Goal: Task Accomplishment & Management: Manage account settings

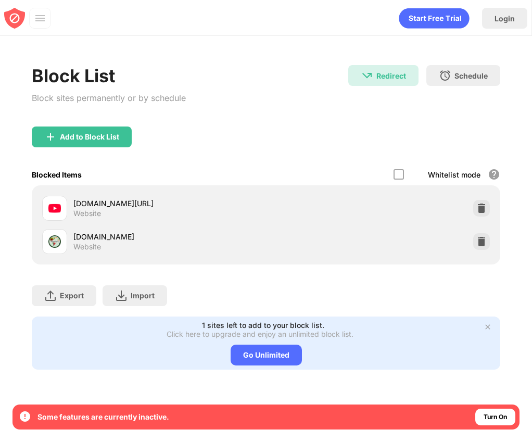
click at [20, 16] on img at bounding box center [14, 18] width 21 height 21
click at [14, 17] on img at bounding box center [14, 18] width 21 height 21
click at [43, 22] on img at bounding box center [40, 18] width 10 height 10
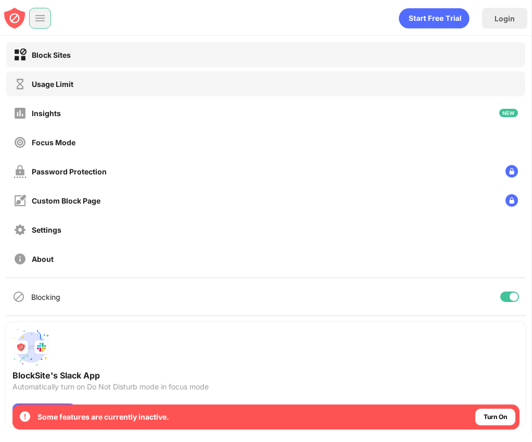
click at [42, 84] on div "Usage Limit" at bounding box center [53, 84] width 42 height 9
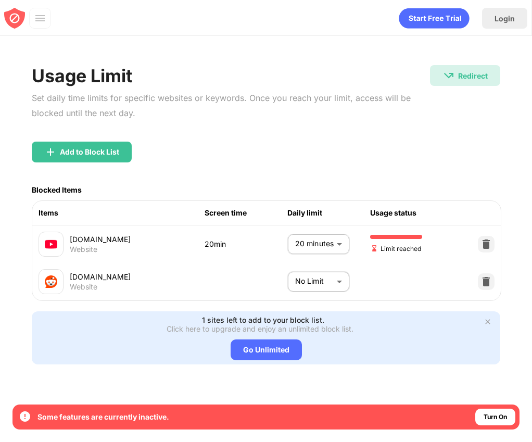
click at [298, 239] on body "By opting in, you ensure access to all the features and benefits that rely on t…" at bounding box center [266, 221] width 532 height 442
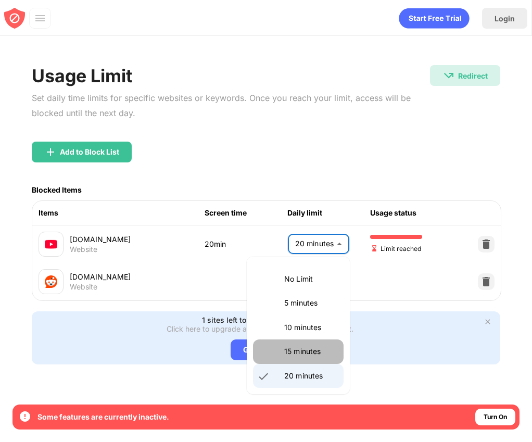
click at [288, 358] on li "15 minutes" at bounding box center [298, 351] width 91 height 24
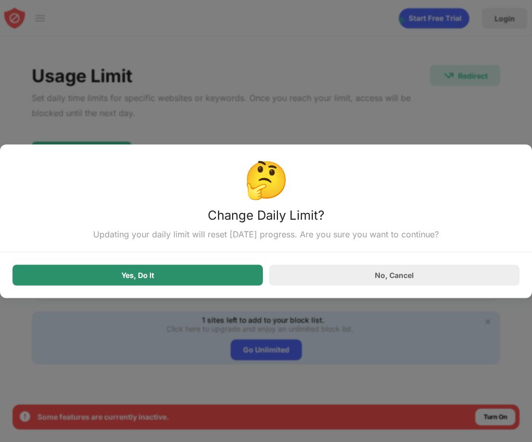
click at [220, 283] on div "Yes, Do It" at bounding box center [137, 274] width 250 height 21
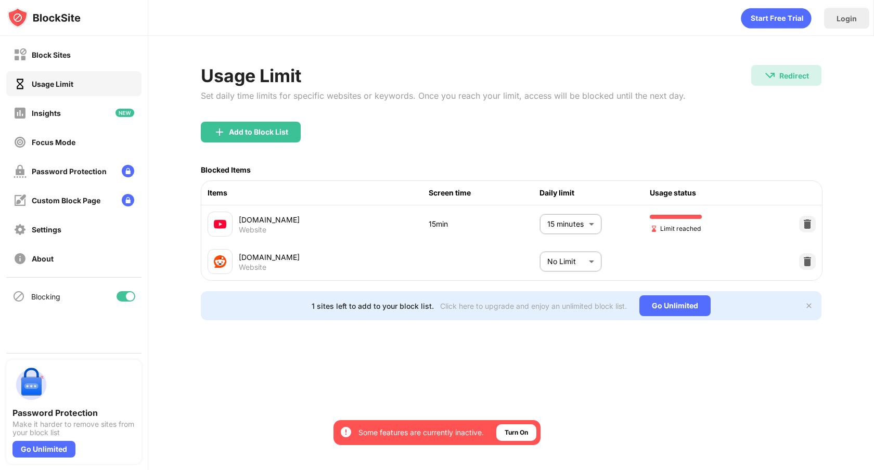
click at [531, 228] on body "By opting in, you ensure access to all the features and benefits that rely on t…" at bounding box center [437, 235] width 874 height 470
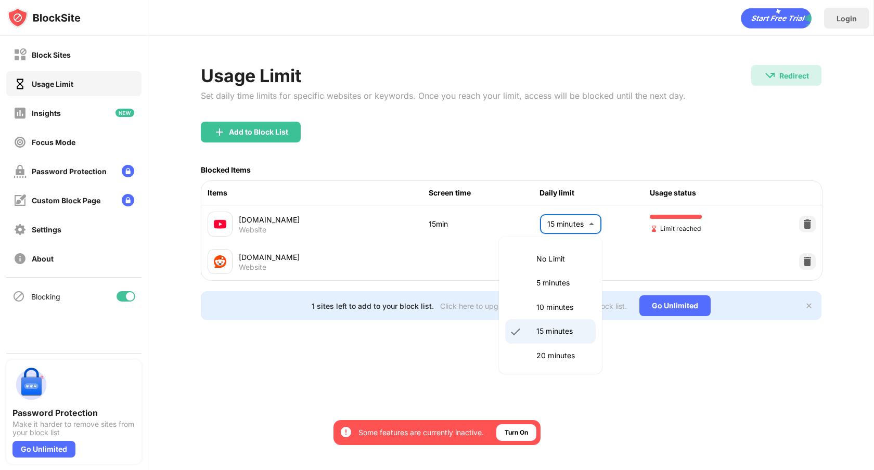
click at [531, 354] on p "20 minutes" at bounding box center [562, 355] width 53 height 11
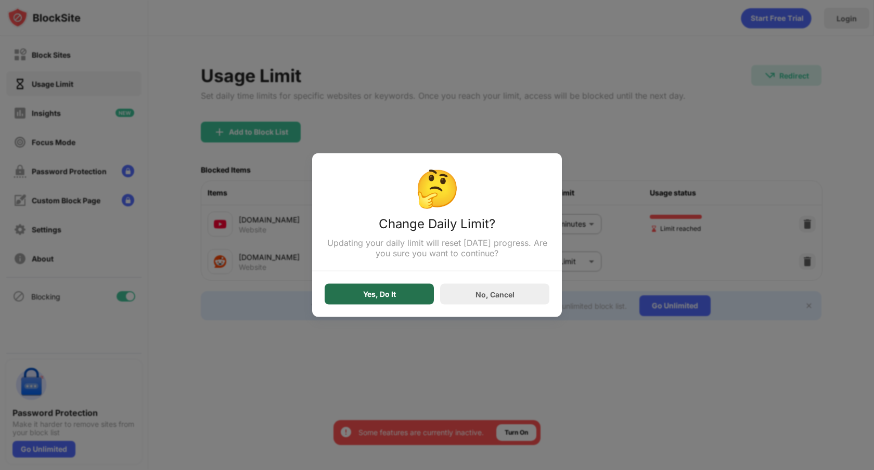
click at [405, 294] on div "Yes, Do It" at bounding box center [379, 294] width 109 height 21
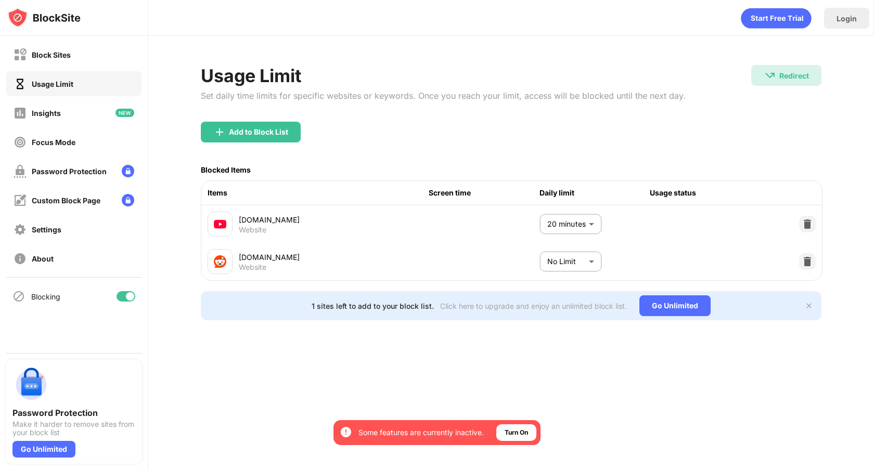
click at [531, 230] on body "By opting in, you ensure access to all the features and benefits that rely on t…" at bounding box center [437, 235] width 874 height 470
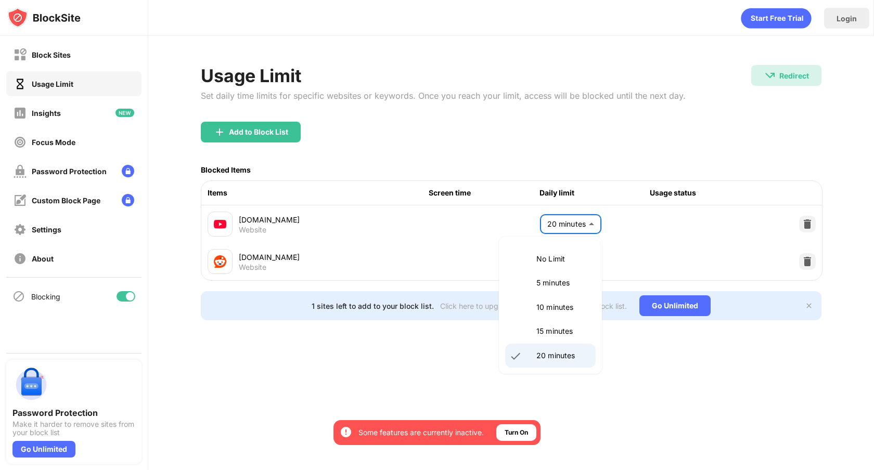
click at [531, 328] on li "15 minutes" at bounding box center [550, 331] width 91 height 24
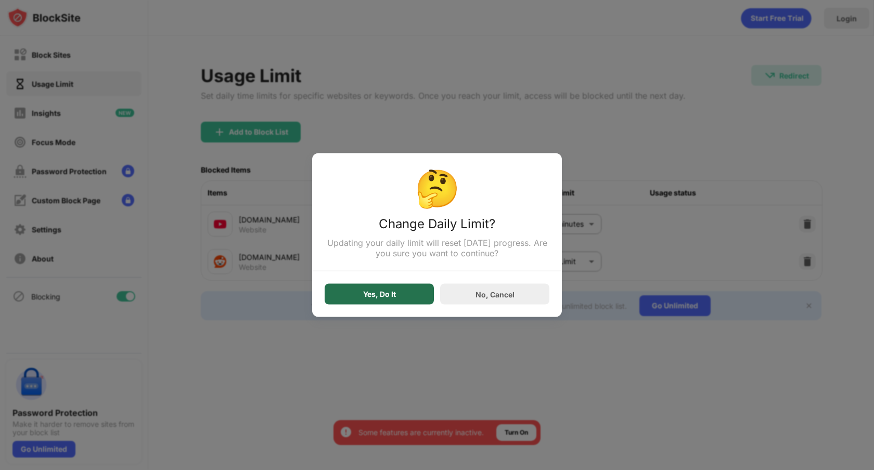
click at [360, 291] on div "Yes, Do It" at bounding box center [379, 294] width 109 height 21
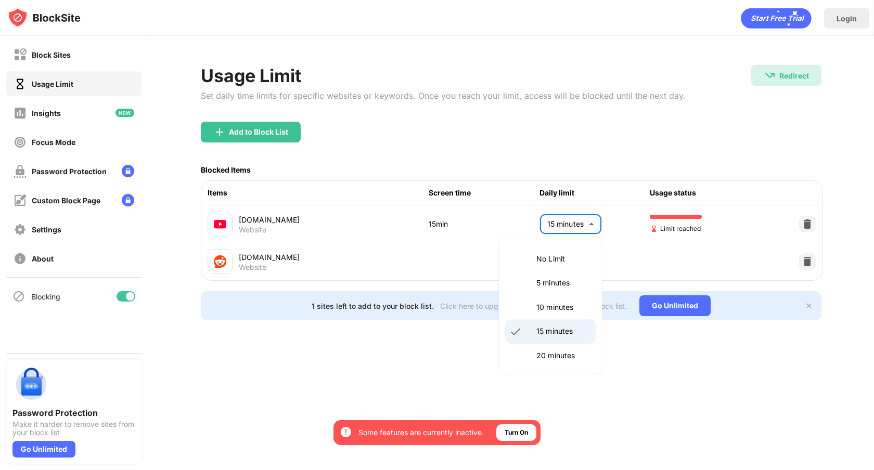
click at [531, 223] on body "By opting in, you ensure access to all the features and benefits that rely on t…" at bounding box center [437, 235] width 874 height 470
click at [531, 302] on p "10 minutes" at bounding box center [562, 307] width 53 height 11
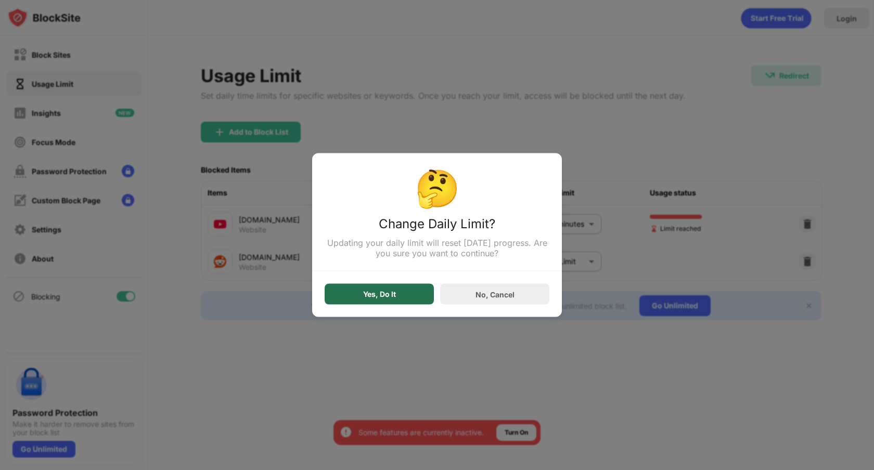
click at [385, 303] on div "Yes, Do It" at bounding box center [379, 294] width 109 height 21
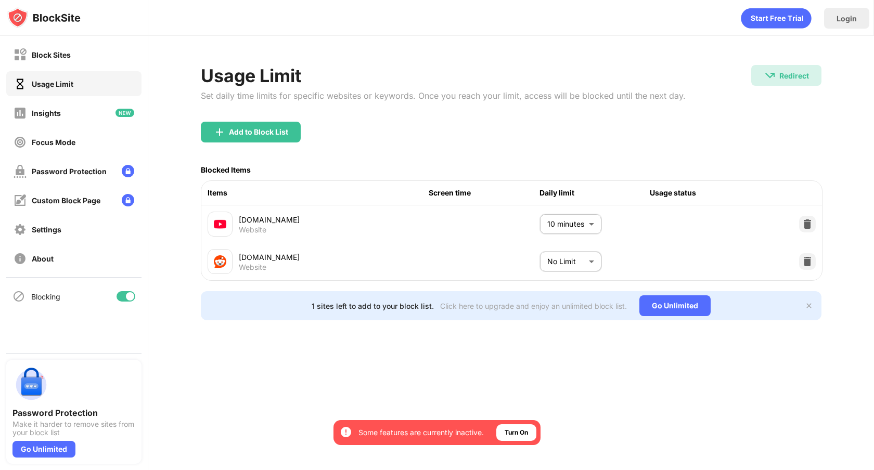
click at [531, 226] on body "By opting in, you ensure access to all the features and benefits that rely on t…" at bounding box center [437, 235] width 874 height 470
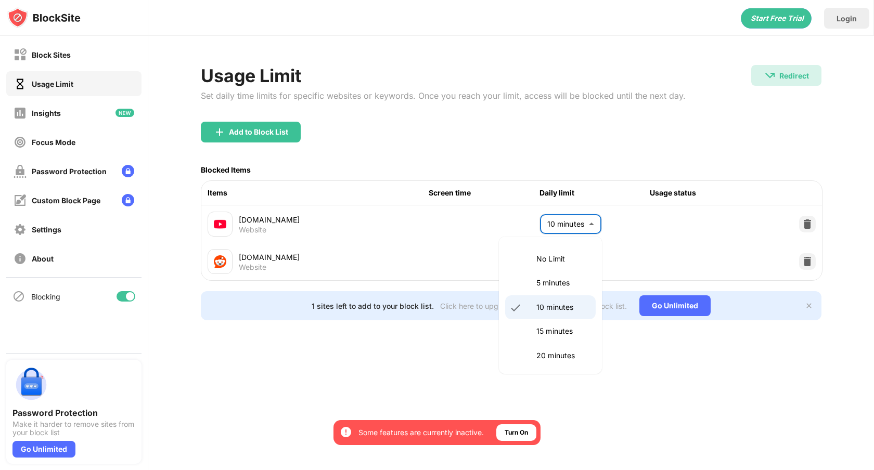
click at [531, 333] on p "15 minutes" at bounding box center [562, 331] width 53 height 11
type input "**"
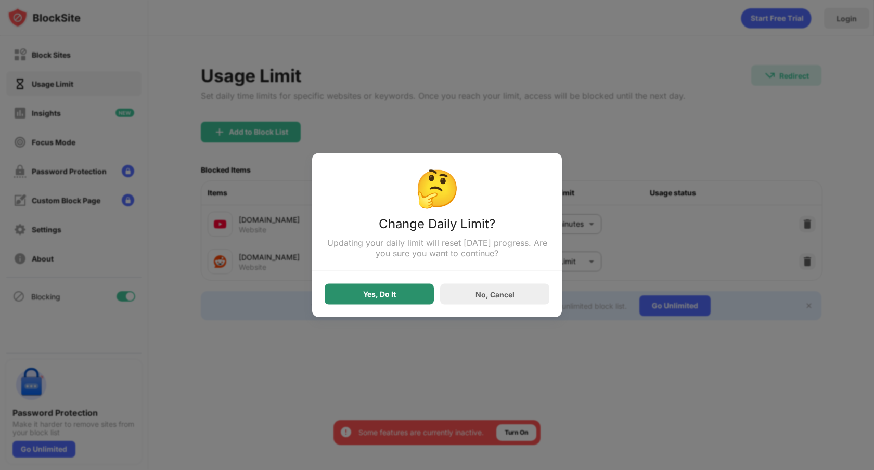
click at [355, 299] on div "Yes, Do It" at bounding box center [379, 294] width 109 height 21
